Goal: Book appointment/travel/reservation

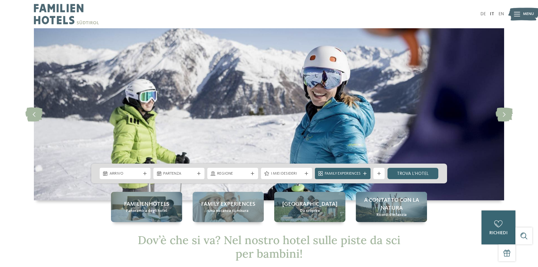
click at [128, 176] on div "Arrivo" at bounding box center [125, 173] width 51 height 11
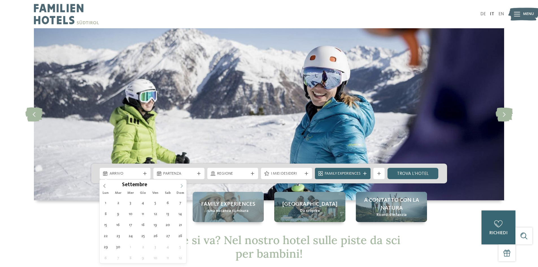
click at [181, 185] on icon at bounding box center [182, 186] width 4 height 4
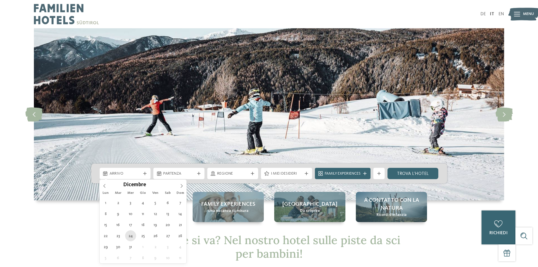
type div "[DATE]"
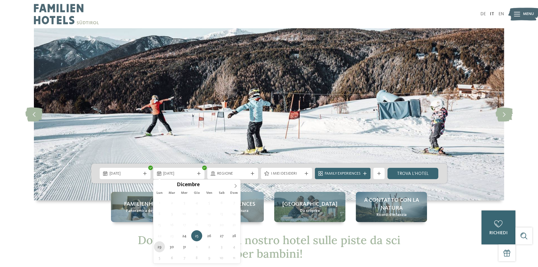
type div "[DATE]"
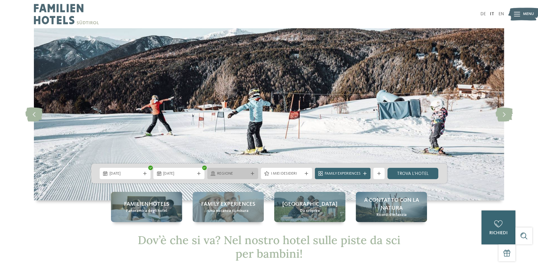
click at [241, 169] on div "Regione" at bounding box center [232, 173] width 51 height 11
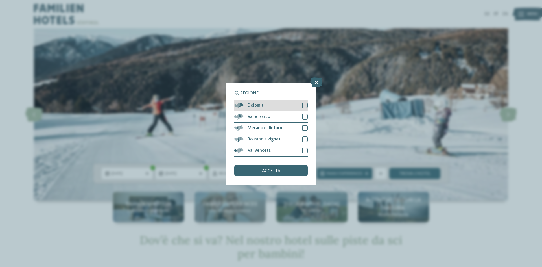
click at [304, 103] on div at bounding box center [305, 105] width 6 height 6
click at [306, 115] on div at bounding box center [305, 117] width 6 height 6
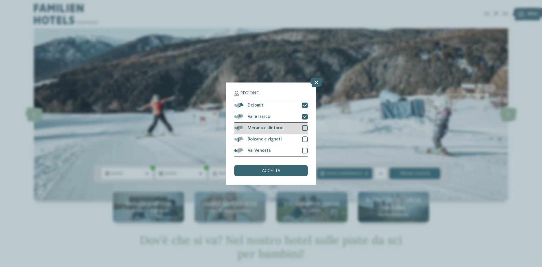
click at [301, 130] on div "Merano e dintorni" at bounding box center [270, 128] width 73 height 11
click at [307, 138] on div at bounding box center [305, 139] width 6 height 6
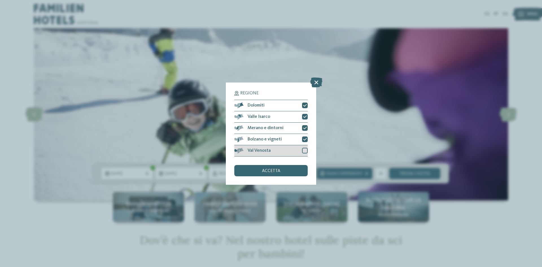
click at [304, 147] on div "Val Venosta" at bounding box center [270, 150] width 73 height 11
click at [289, 170] on div "accetta" at bounding box center [270, 170] width 73 height 11
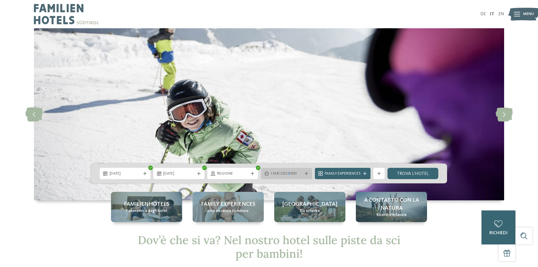
click at [289, 172] on span "I miei desideri" at bounding box center [286, 174] width 31 height 6
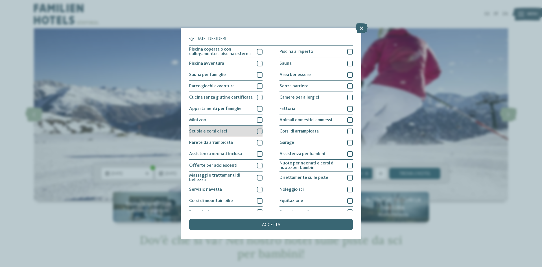
click at [257, 131] on div at bounding box center [260, 131] width 6 height 6
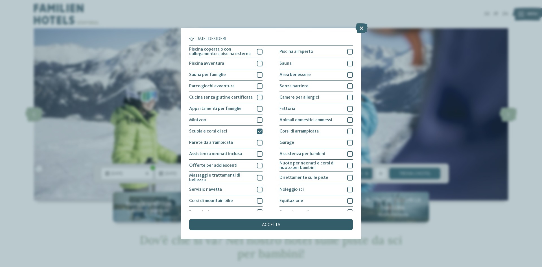
click at [276, 224] on span "accetta" at bounding box center [271, 225] width 18 height 5
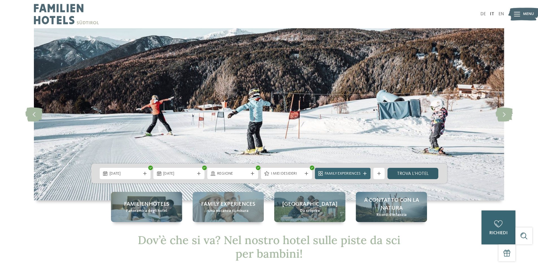
drag, startPoint x: 404, startPoint y: 172, endPoint x: 397, endPoint y: 176, distance: 7.9
click at [404, 172] on link "trova l’hotel" at bounding box center [412, 173] width 51 height 11
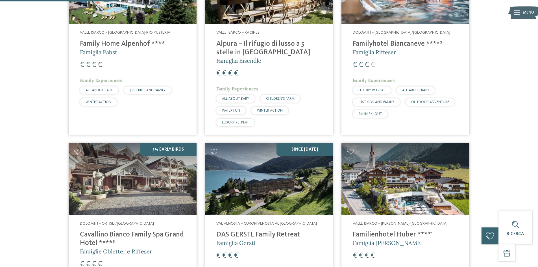
scroll to position [270, 0]
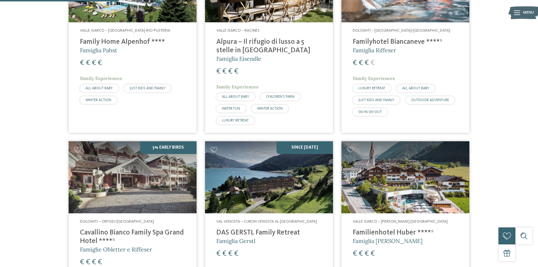
click at [389, 40] on h4 "Familyhotel Biancaneve ****ˢ" at bounding box center [405, 42] width 105 height 8
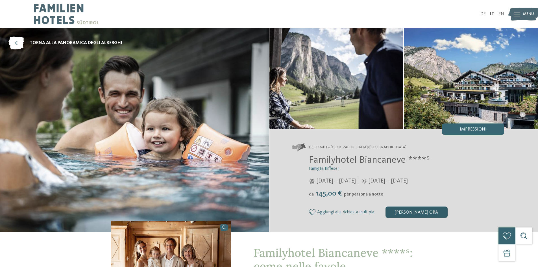
click at [416, 213] on div "[PERSON_NAME] ora" at bounding box center [416, 211] width 62 height 11
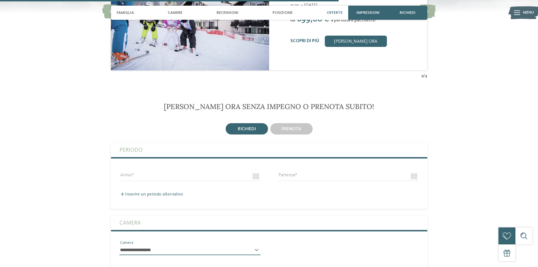
scroll to position [905, 0]
